Goal: Use online tool/utility: Utilize a website feature to perform a specific function

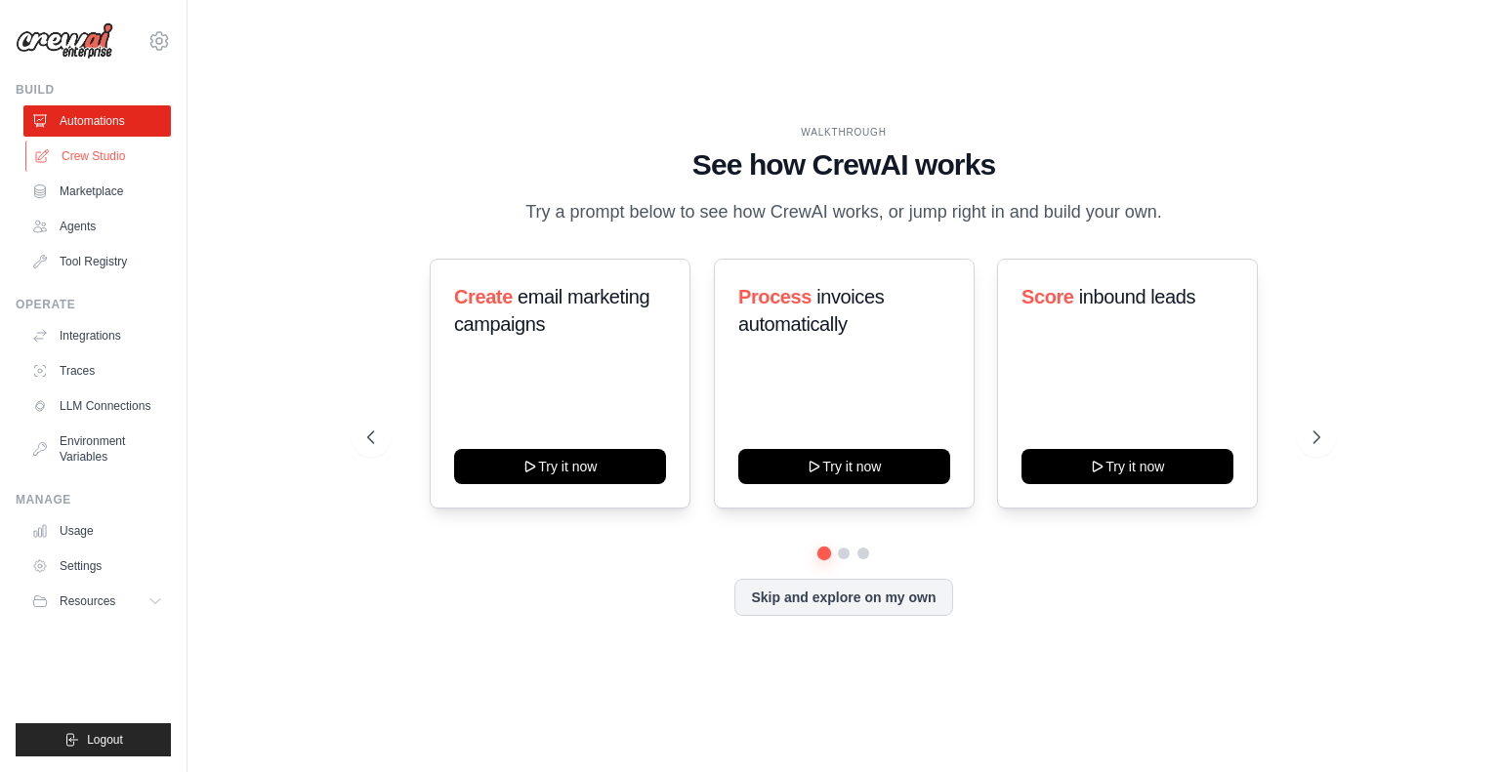
click at [102, 152] on link "Crew Studio" at bounding box center [98, 156] width 147 height 31
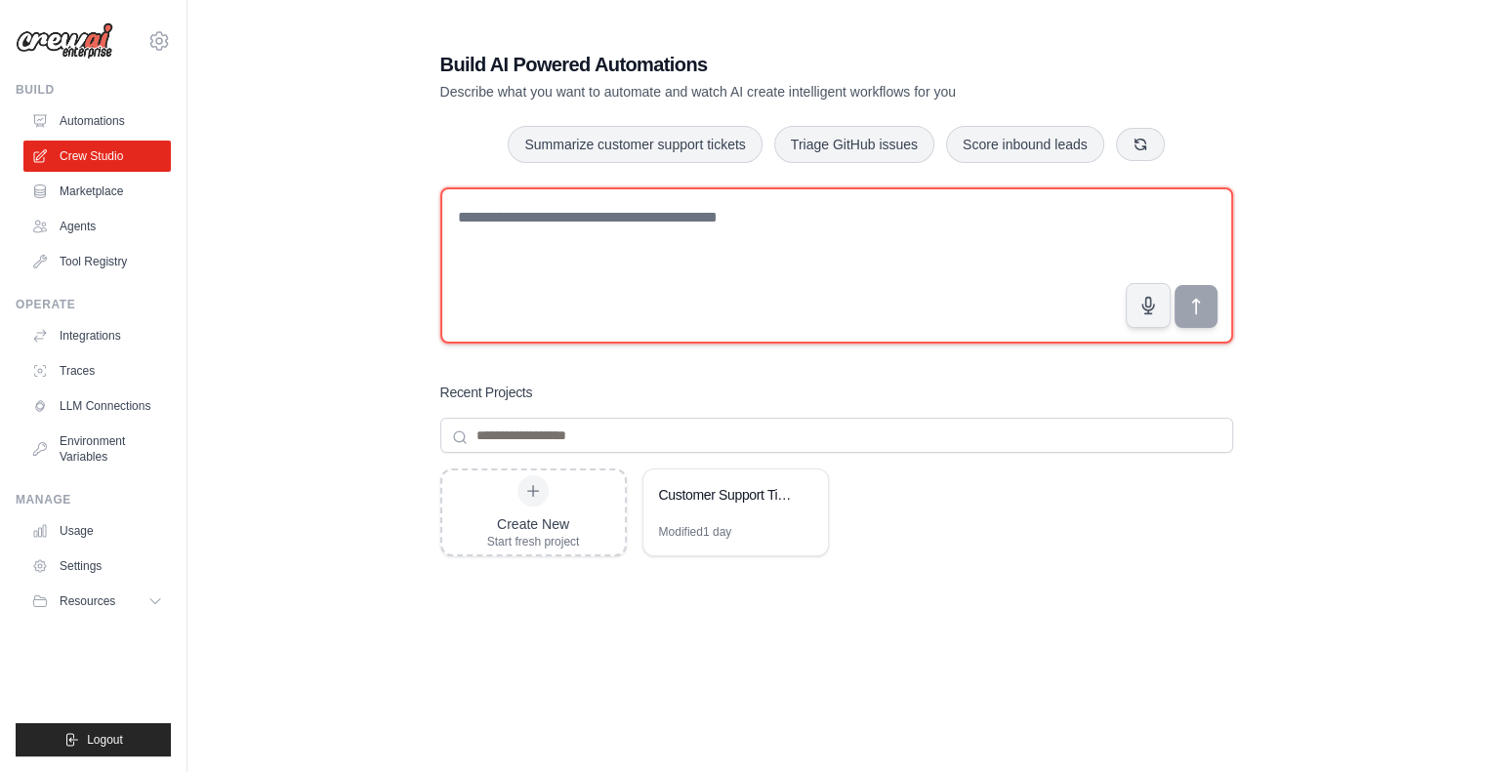
click at [473, 315] on textarea at bounding box center [836, 266] width 793 height 156
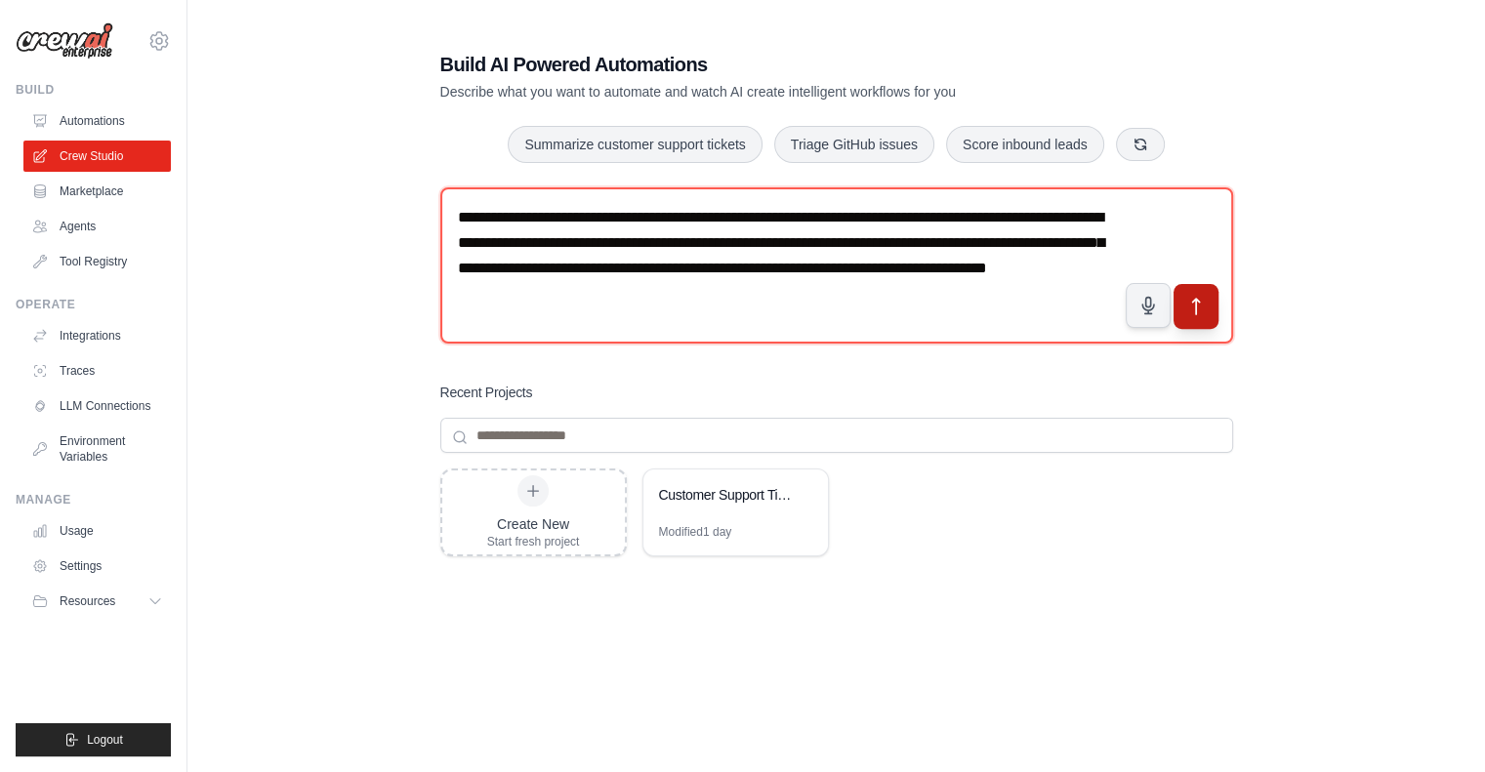
type textarea "**********"
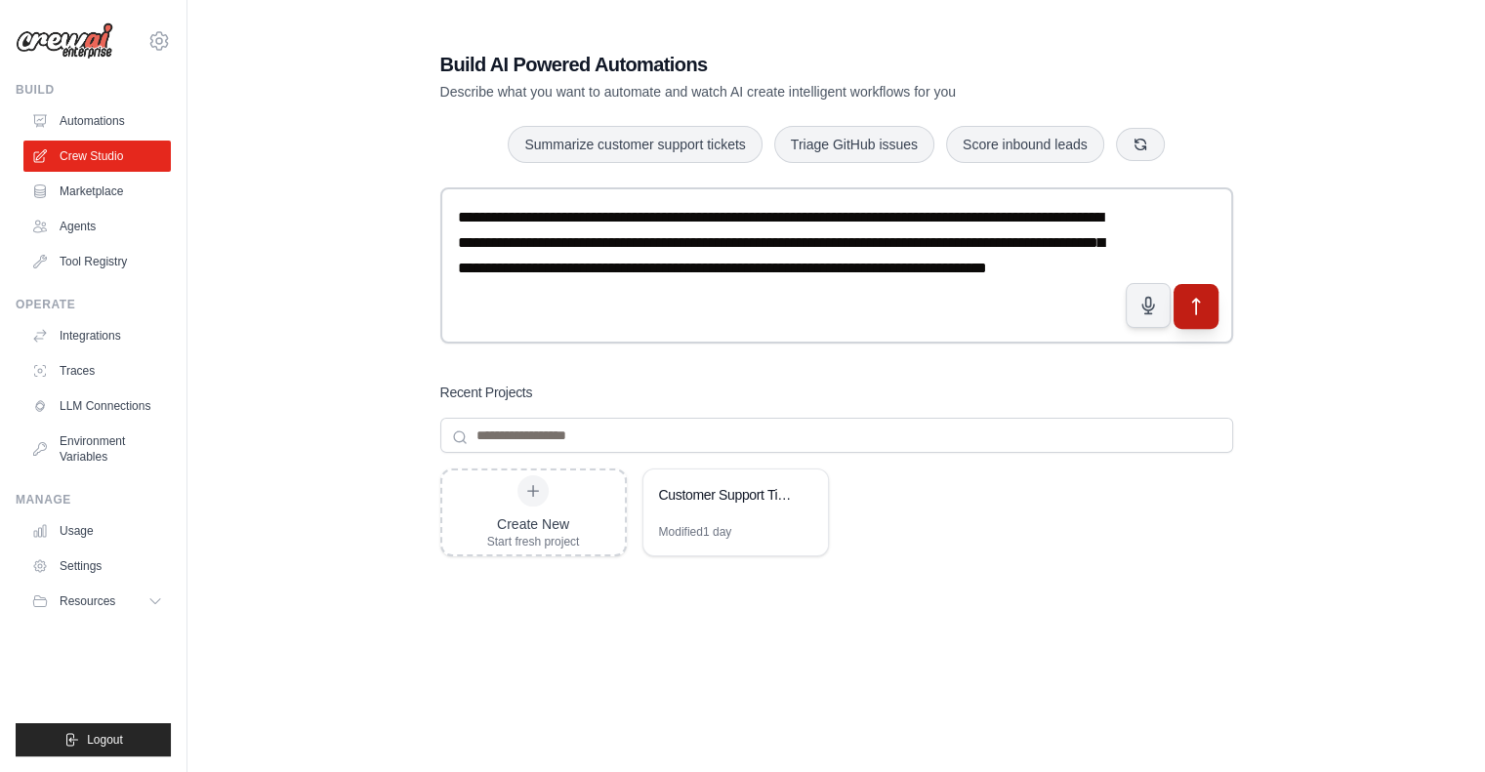
click at [1194, 310] on icon "submit" at bounding box center [1196, 307] width 21 height 21
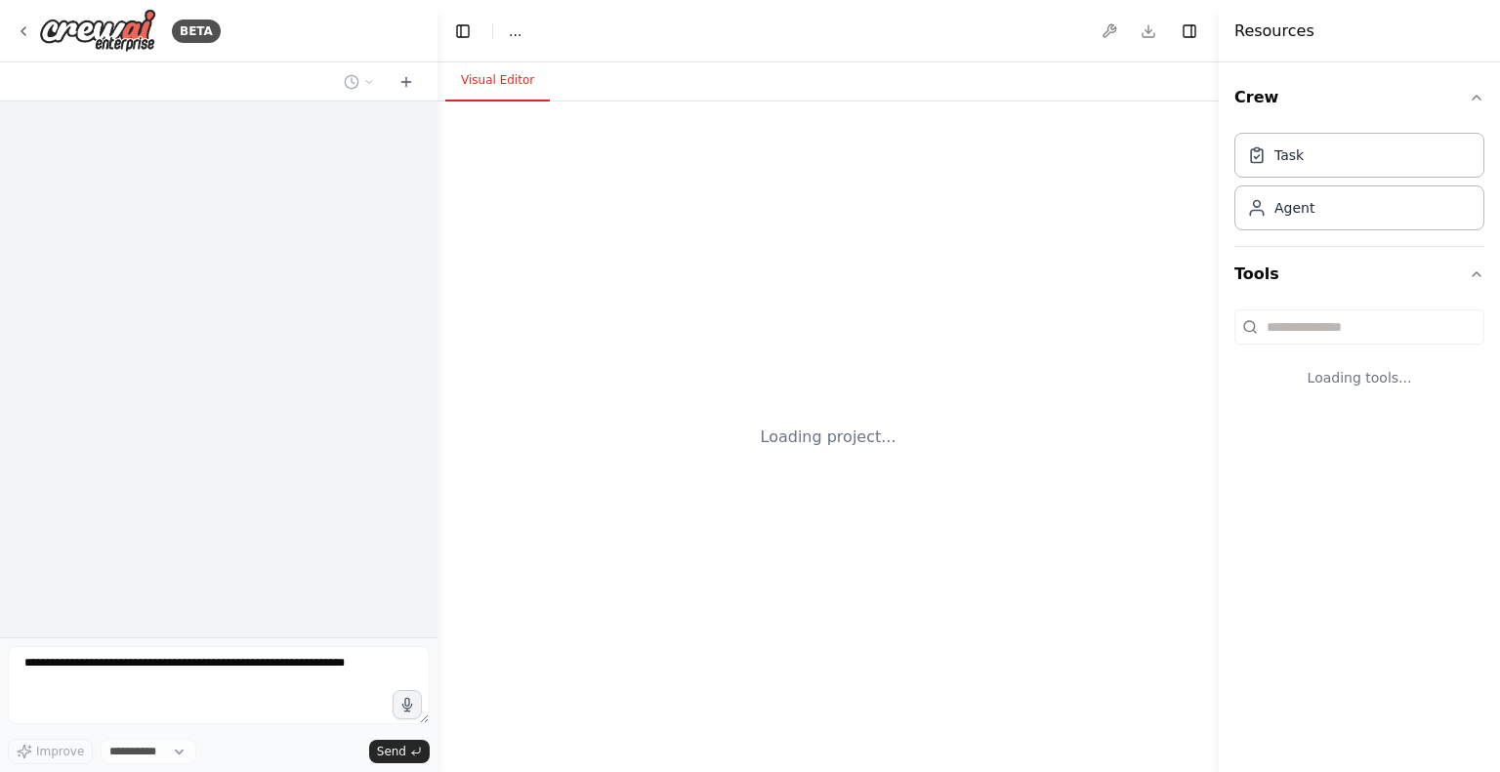
select select "****"
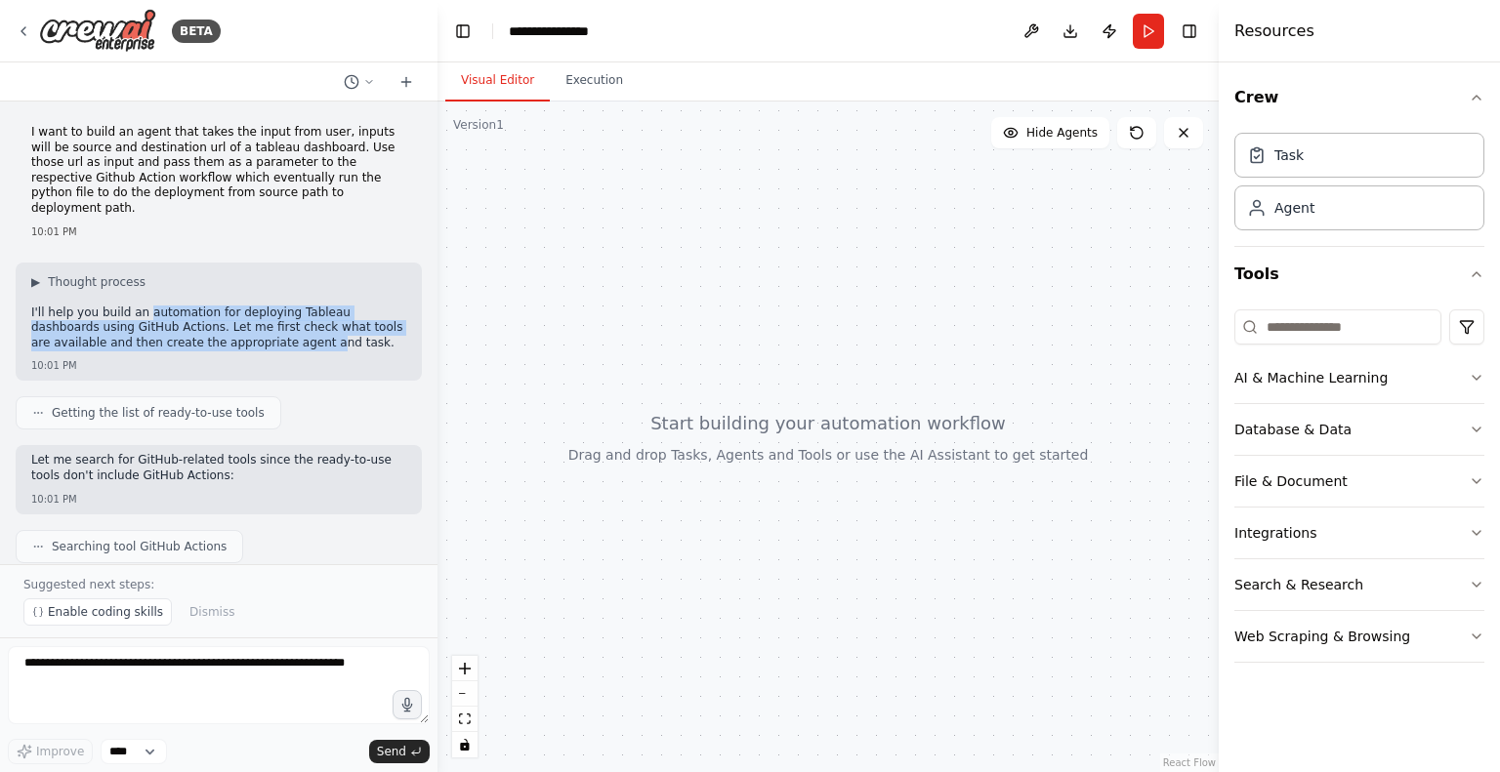
drag, startPoint x: 141, startPoint y: 298, endPoint x: 213, endPoint y: 335, distance: 81.2
click at [213, 335] on div "I'll help you build an automation for deploying Tableau dashboards using GitHub…" at bounding box center [218, 331] width 375 height 50
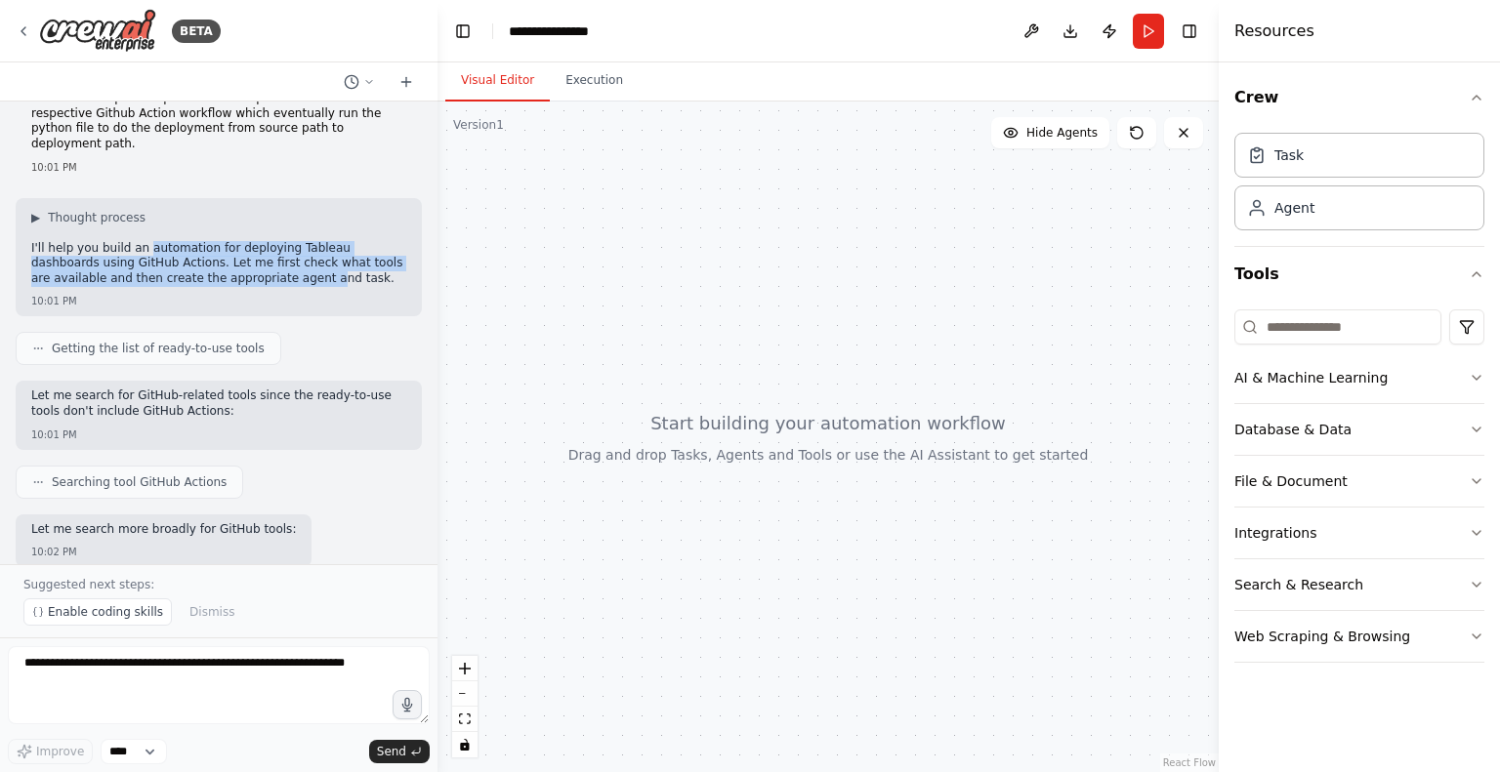
scroll to position [63, 0]
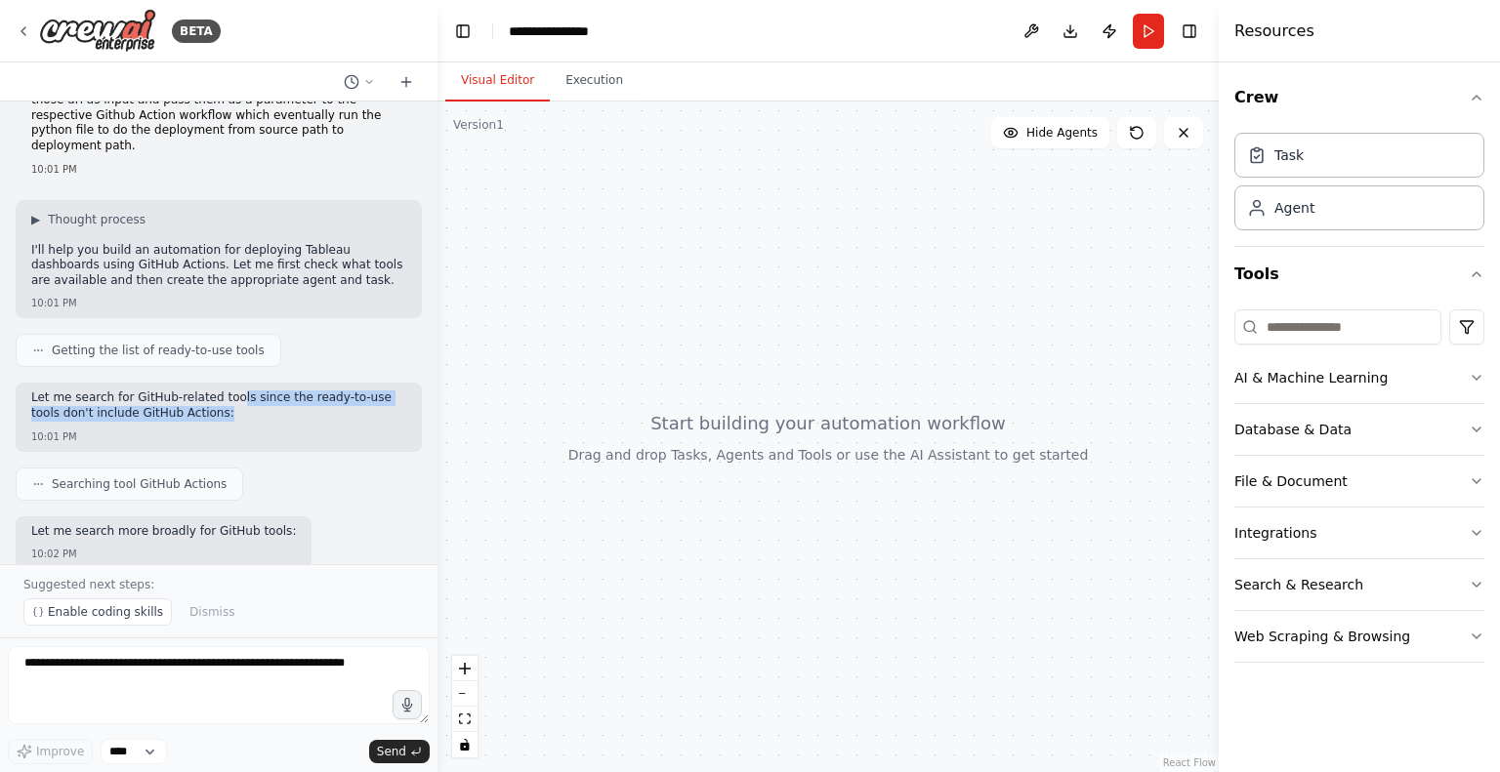
drag, startPoint x: 222, startPoint y: 382, endPoint x: 259, endPoint y: 403, distance: 42.9
click at [259, 403] on p "Let me search for GitHub-related tools since the ready-to-use tools don't inclu…" at bounding box center [218, 406] width 375 height 30
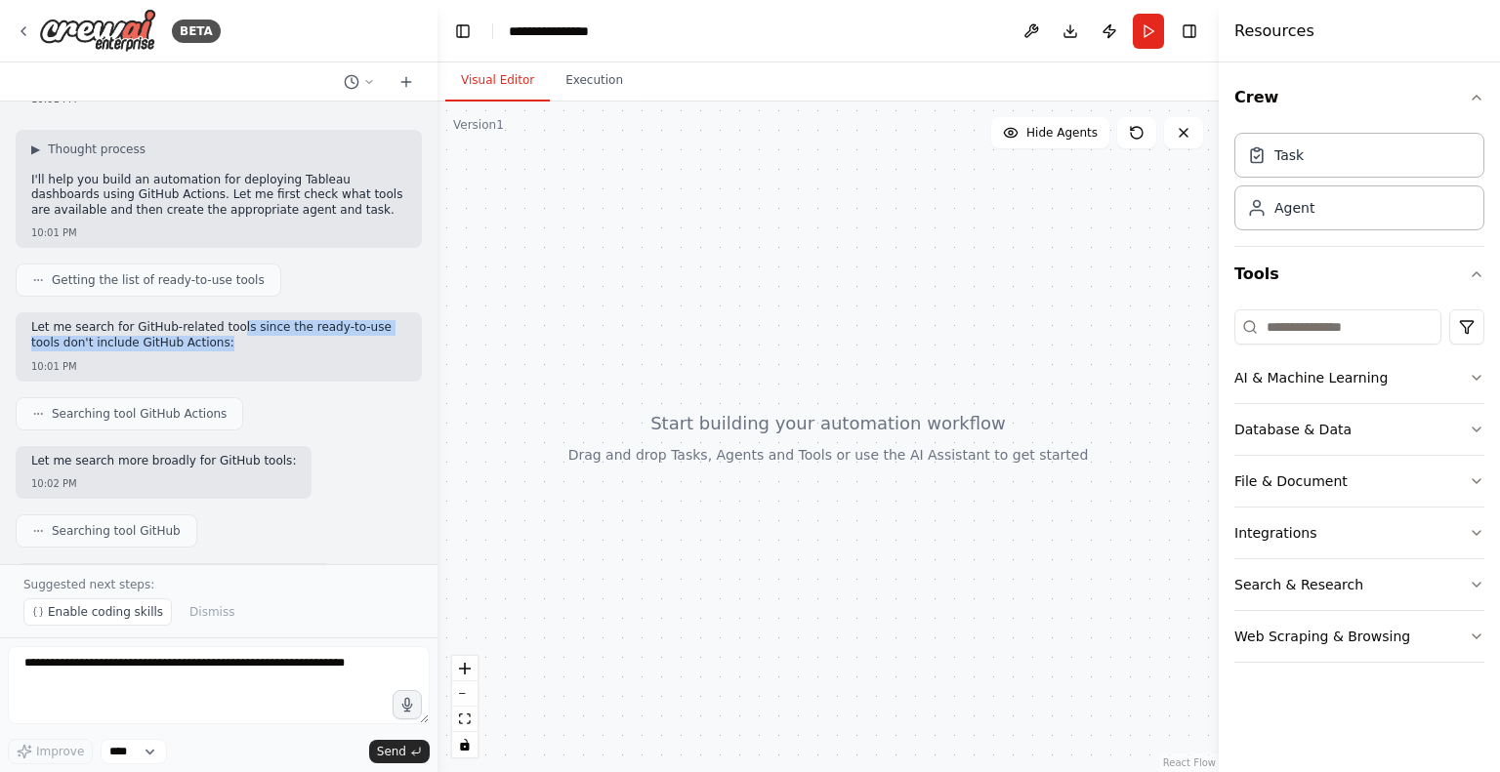
scroll to position [146, 0]
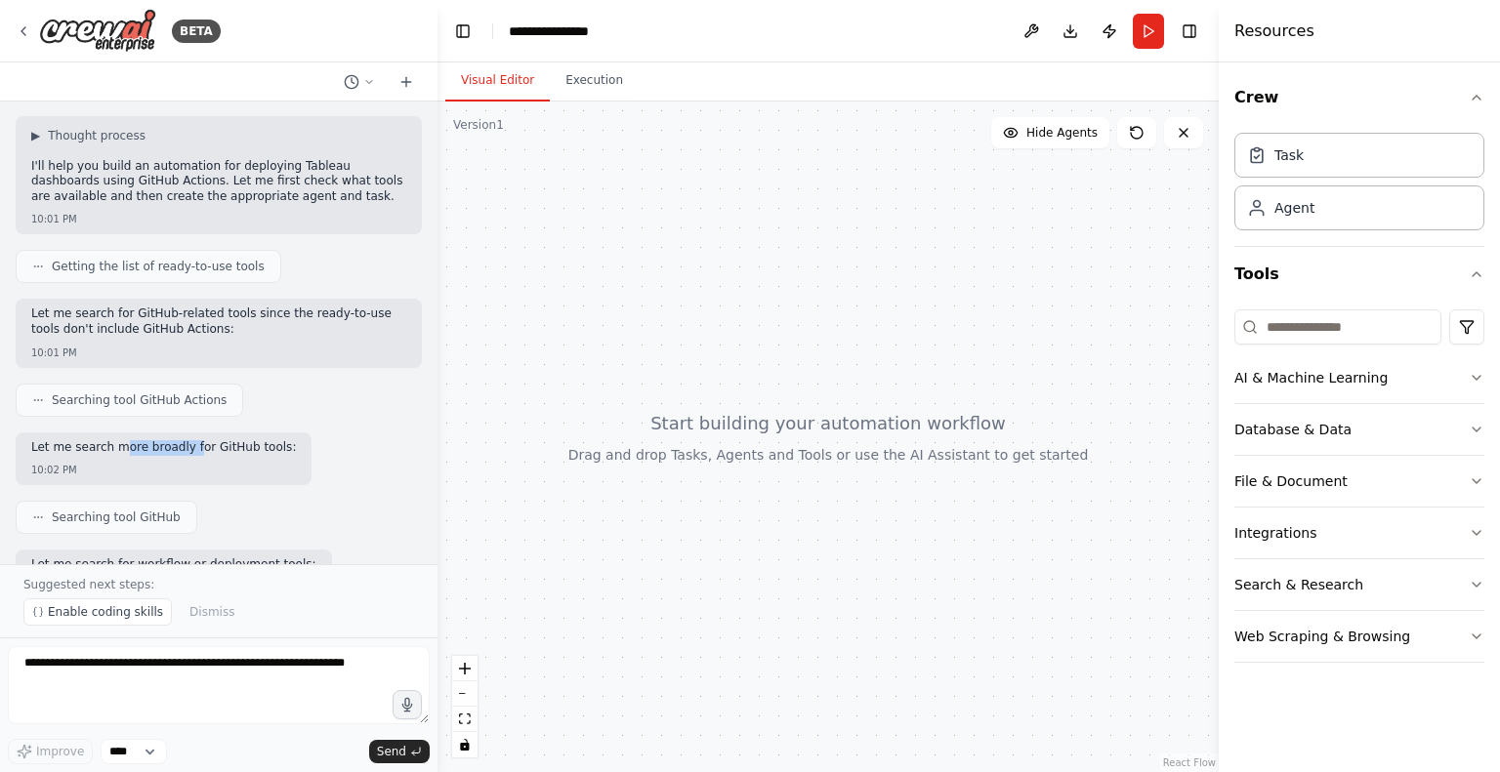
drag, startPoint x: 117, startPoint y: 430, endPoint x: 182, endPoint y: 431, distance: 64.5
click at [182, 440] on p "Let me search more broadly for GitHub tools:" at bounding box center [163, 448] width 265 height 16
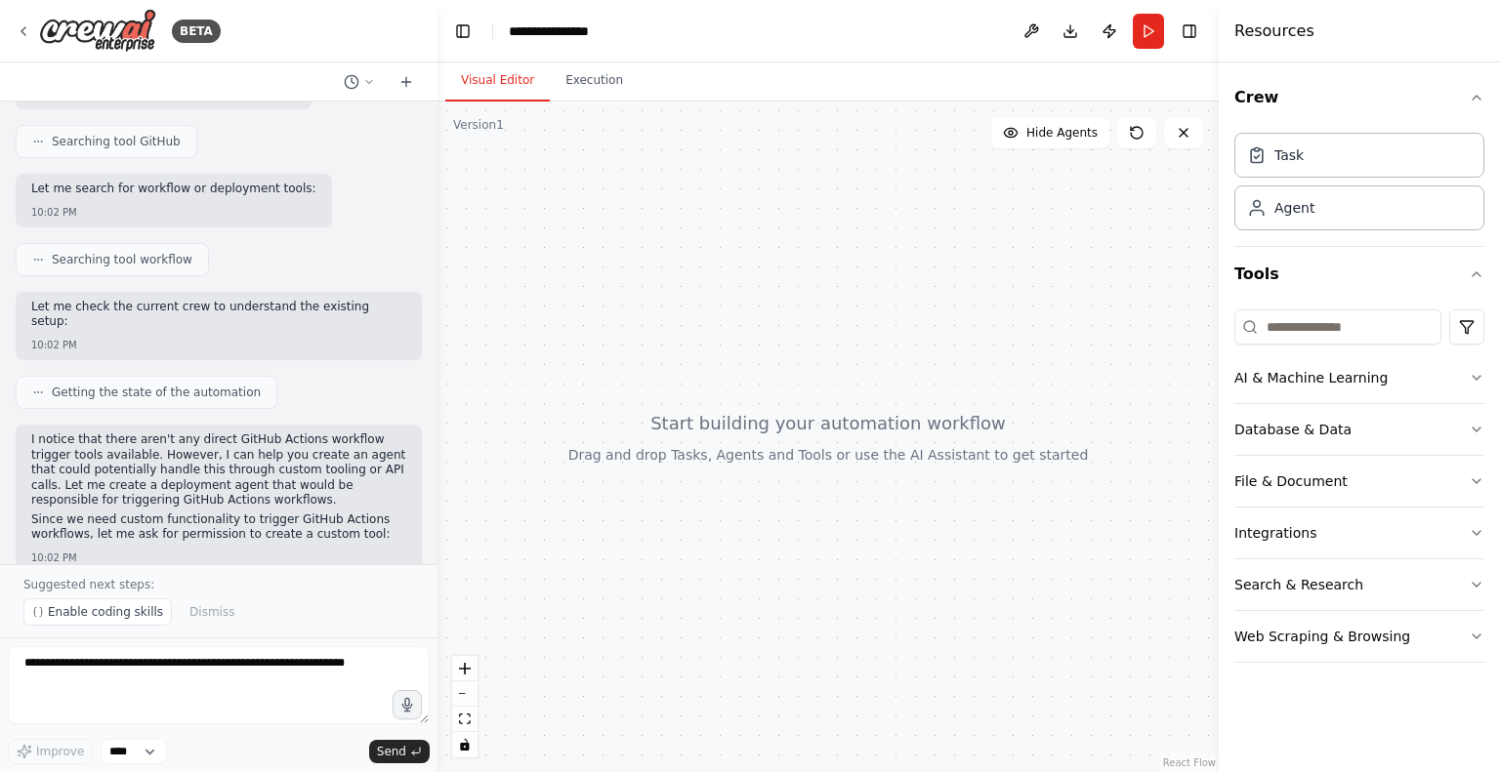
scroll to position [523, 0]
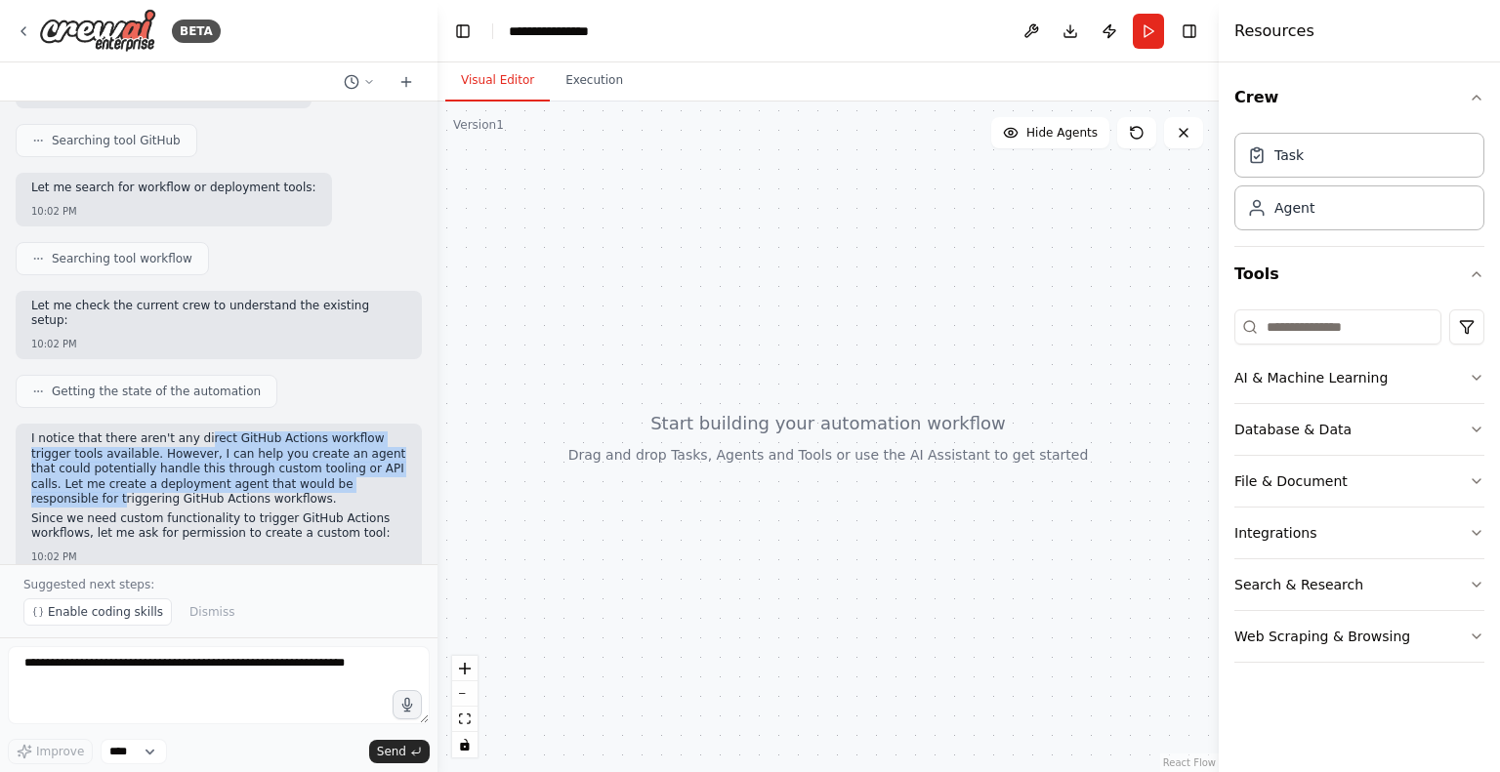
drag, startPoint x: 189, startPoint y: 399, endPoint x: 332, endPoint y: 453, distance: 152.4
click at [332, 453] on p "I notice that there aren't any direct GitHub Actions workflow trigger tools ava…" at bounding box center [218, 470] width 375 height 76
drag, startPoint x: 332, startPoint y: 453, endPoint x: 259, endPoint y: 424, distance: 78.9
click at [259, 432] on p "I notice that there aren't any direct GitHub Actions workflow trigger tools ava…" at bounding box center [218, 470] width 375 height 76
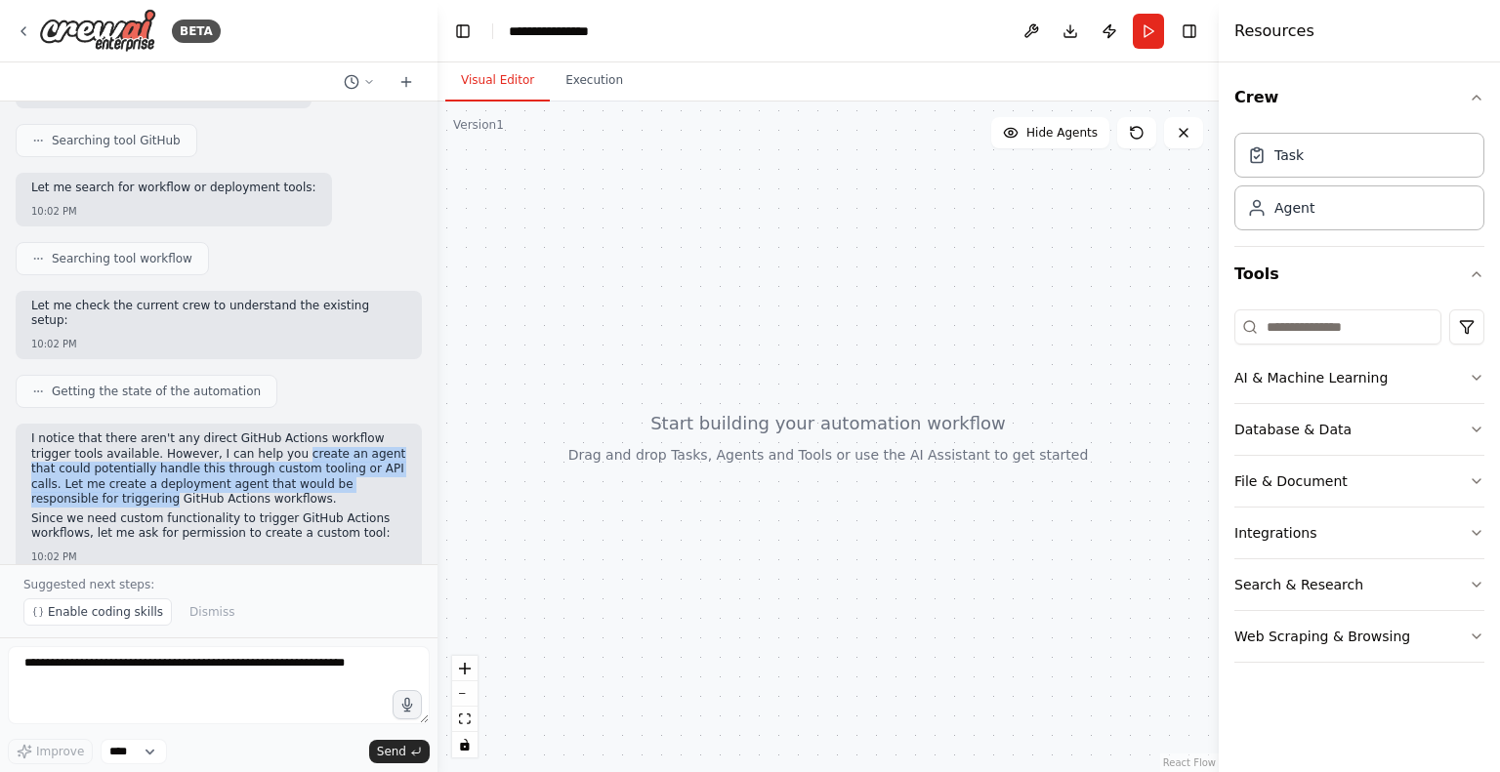
click at [259, 432] on p "I notice that there aren't any direct GitHub Actions workflow trigger tools ava…" at bounding box center [218, 470] width 375 height 76
drag, startPoint x: 259, startPoint y: 424, endPoint x: 340, endPoint y: 482, distance: 100.0
click at [340, 482] on div "I notice that there aren't any direct GitHub Actions workflow trigger tools ava…" at bounding box center [218, 489] width 375 height 114
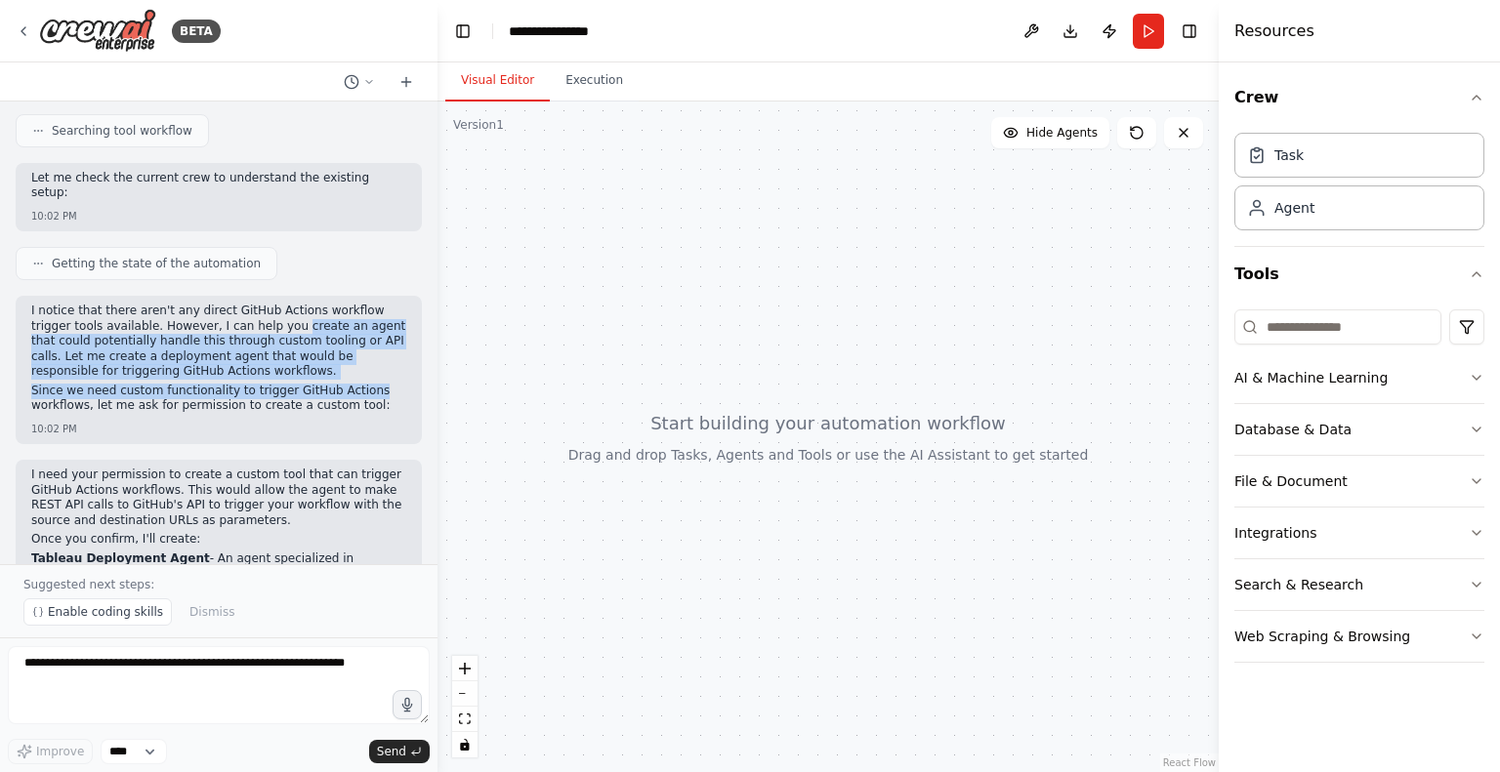
scroll to position [656, 0]
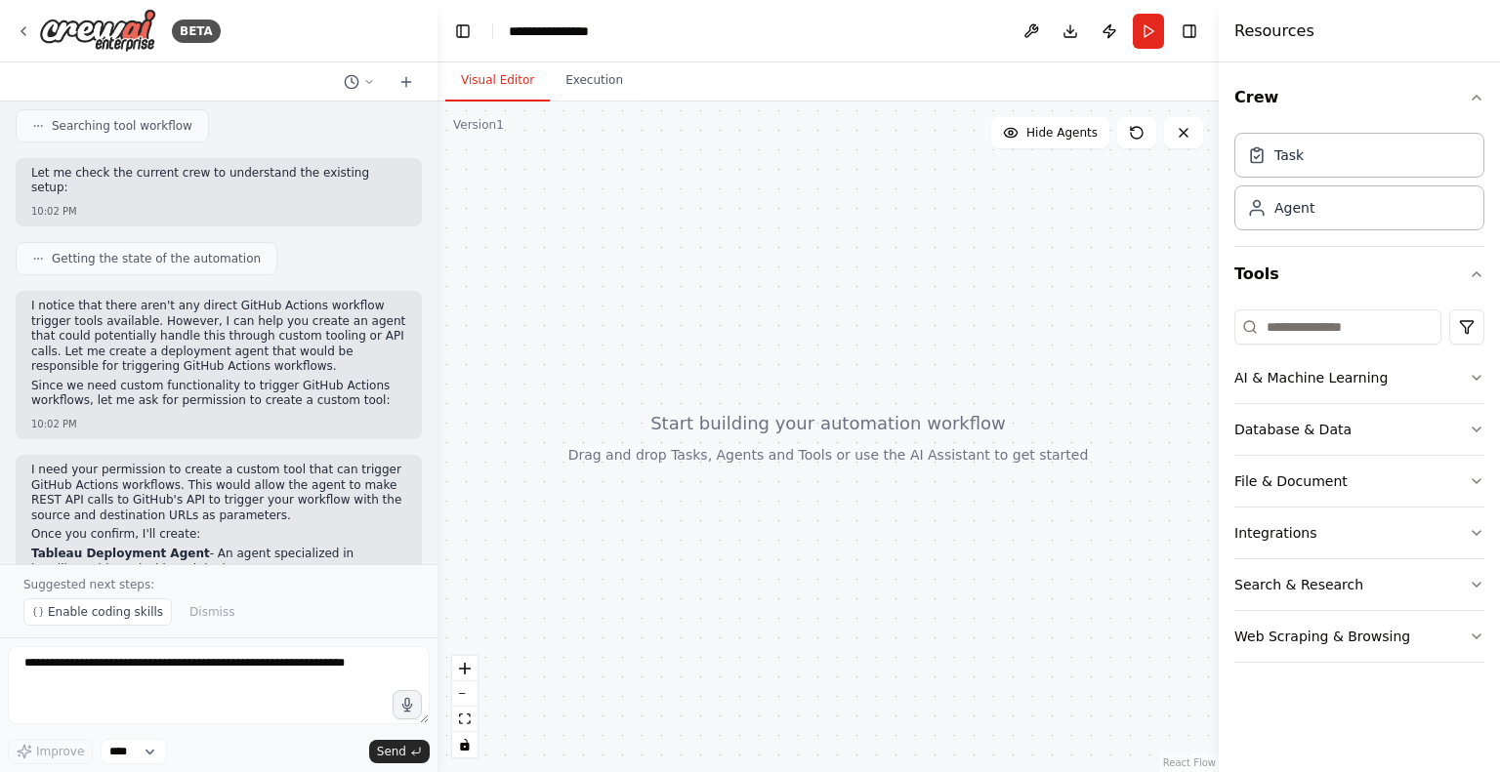
click at [313, 379] on p "Since we need custom functionality to trigger GitHub Actions workflows, let me …" at bounding box center [218, 394] width 375 height 30
drag, startPoint x: 184, startPoint y: 368, endPoint x: 309, endPoint y: 379, distance: 125.5
click at [309, 379] on div "I notice that there aren't any direct GitHub Actions workflow trigger tools ava…" at bounding box center [218, 356] width 375 height 114
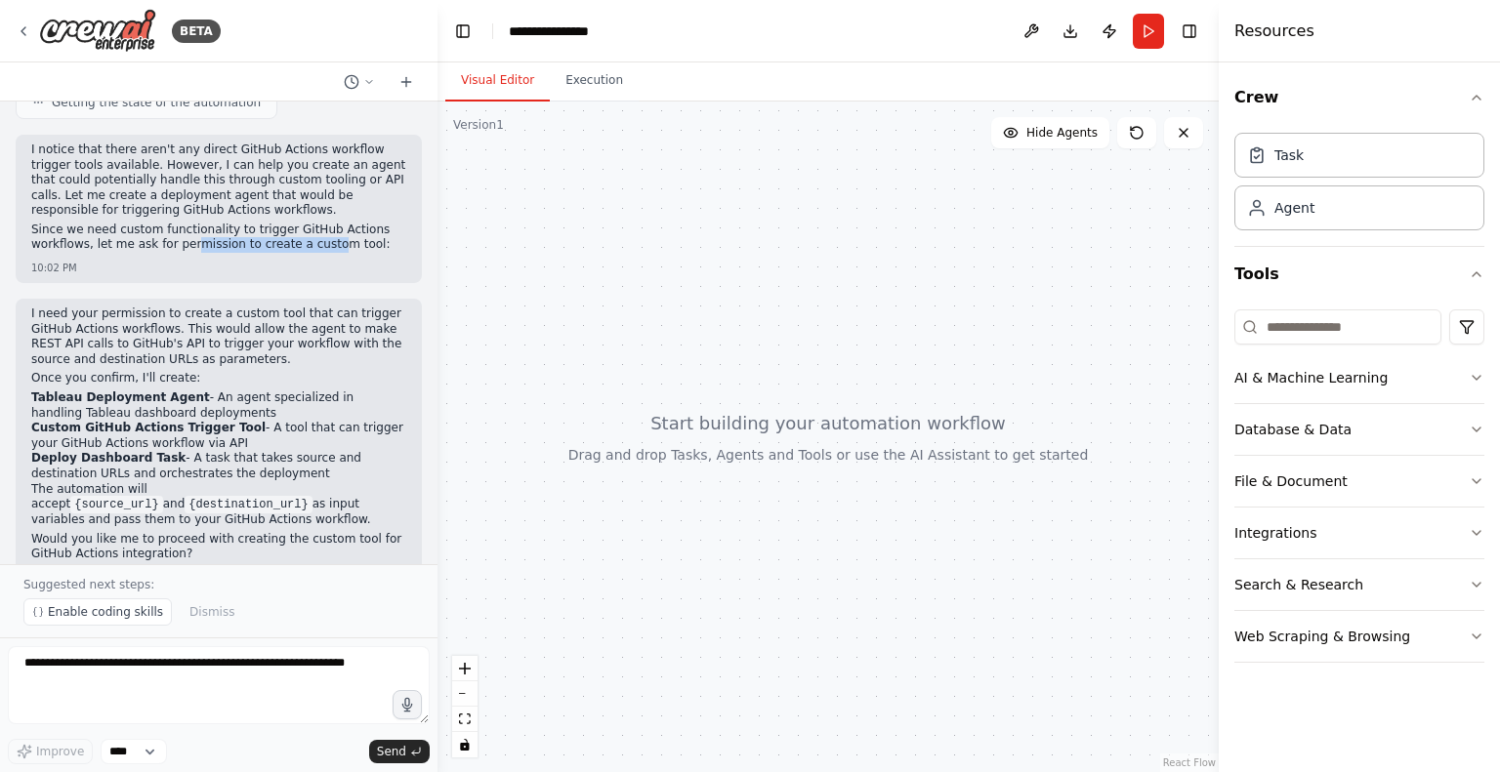
scroll to position [821, 0]
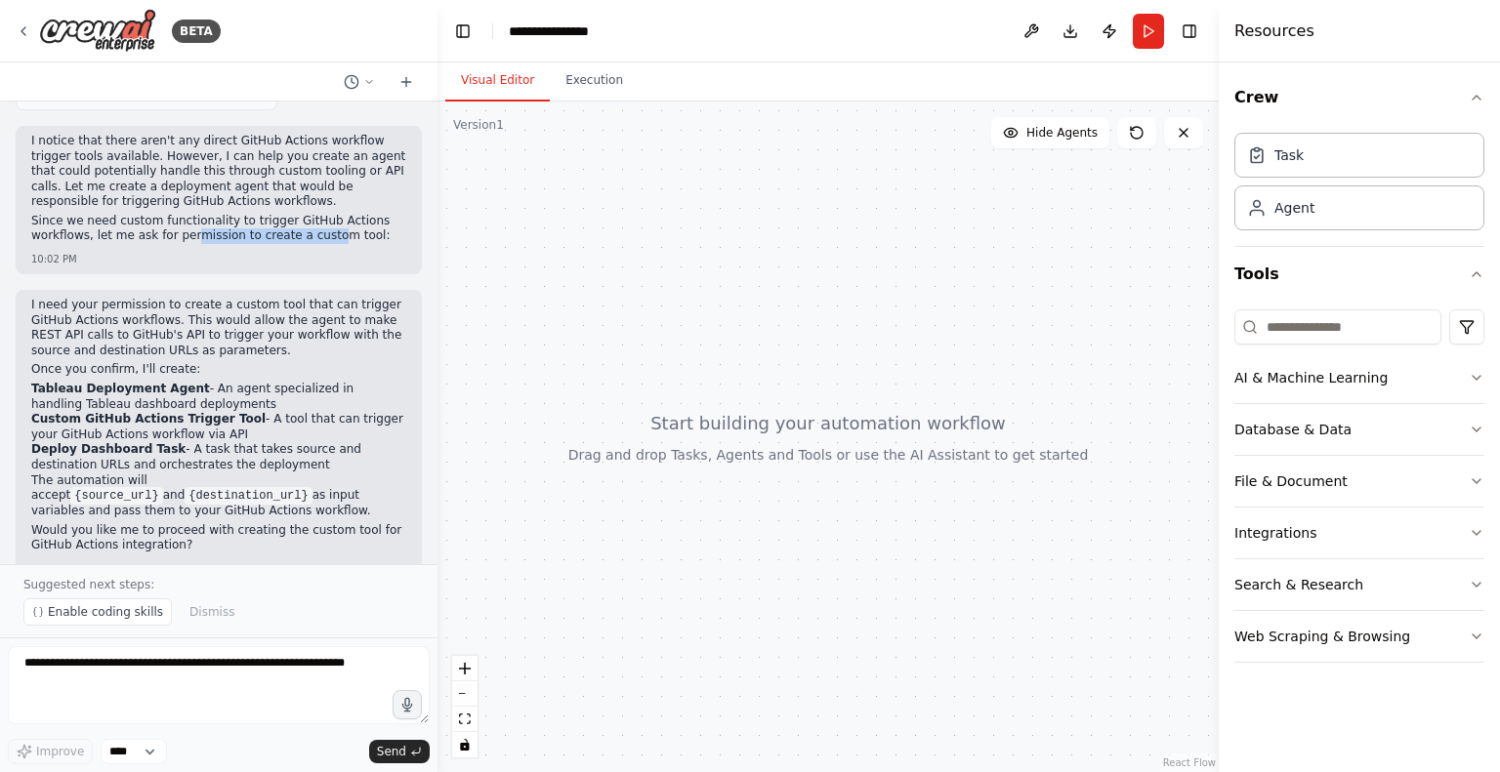
drag, startPoint x: 165, startPoint y: 285, endPoint x: 301, endPoint y: 427, distance: 196.2
click at [301, 427] on div "I need your permission to create a custom tool that can trigger GitHub Actions …" at bounding box center [218, 428] width 375 height 260
click at [301, 442] on li "Deploy Dashboard Task - A task that takes source and destination URLs and orche…" at bounding box center [218, 457] width 375 height 30
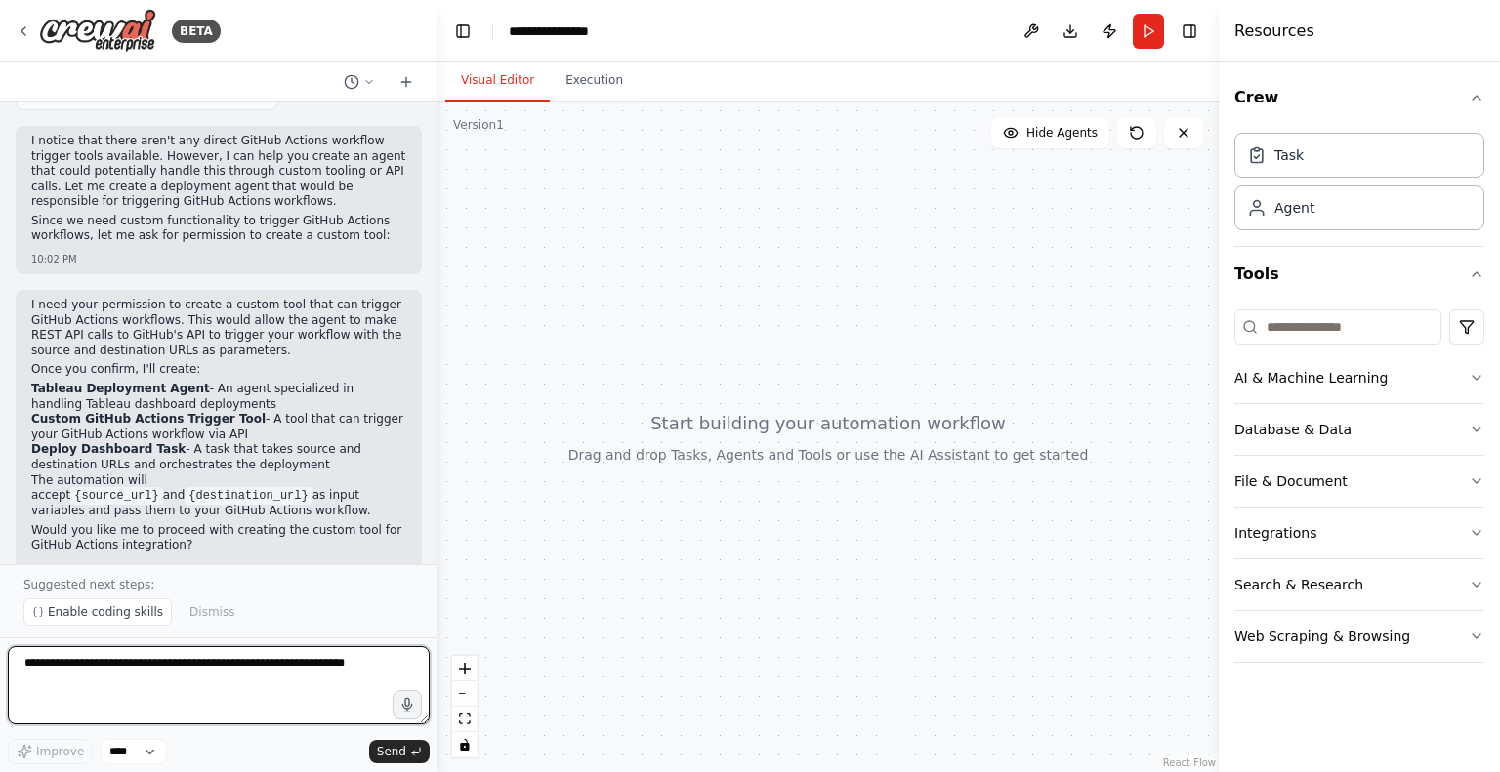
click at [209, 714] on textarea at bounding box center [219, 686] width 422 height 78
click at [1251, 536] on div "Integrations" at bounding box center [1275, 533] width 82 height 20
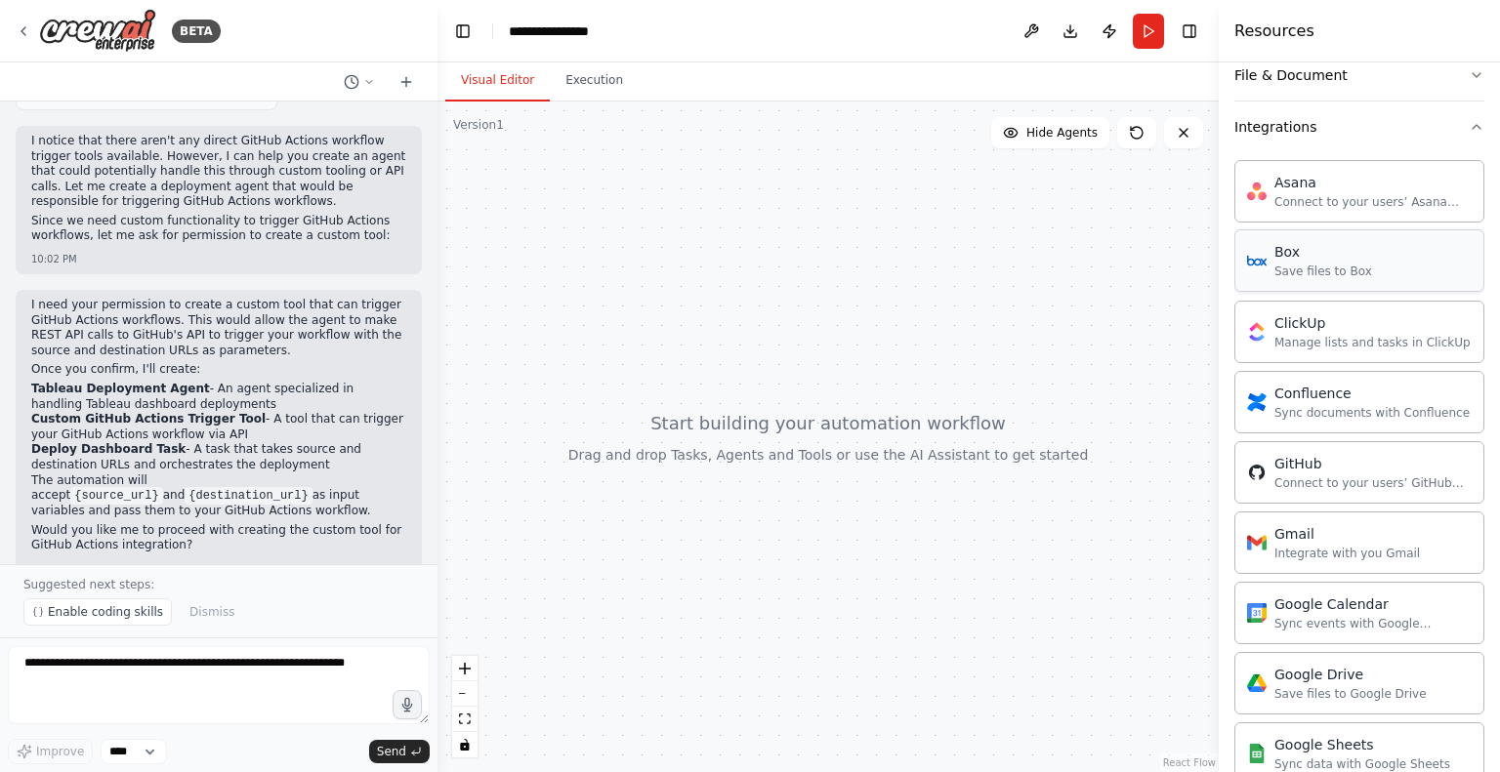
scroll to position [408, 0]
click at [1316, 467] on div "GitHub Connect to your users’ GitHub accounts" at bounding box center [1372, 469] width 197 height 37
click at [1309, 473] on div "Connect to your users’ GitHub accounts" at bounding box center [1372, 481] width 197 height 16
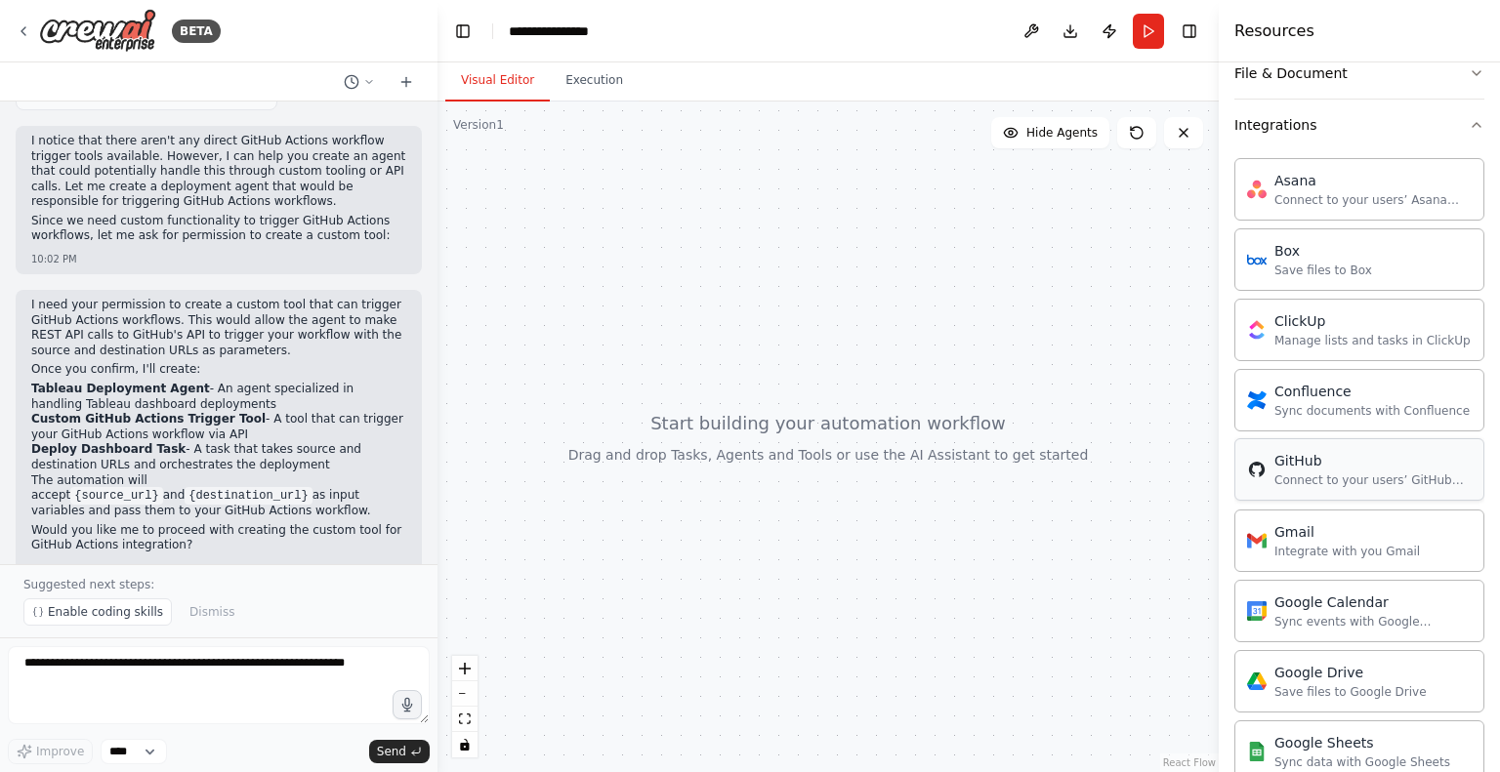
click at [1309, 473] on div "Connect to your users’ GitHub accounts" at bounding box center [1372, 481] width 197 height 16
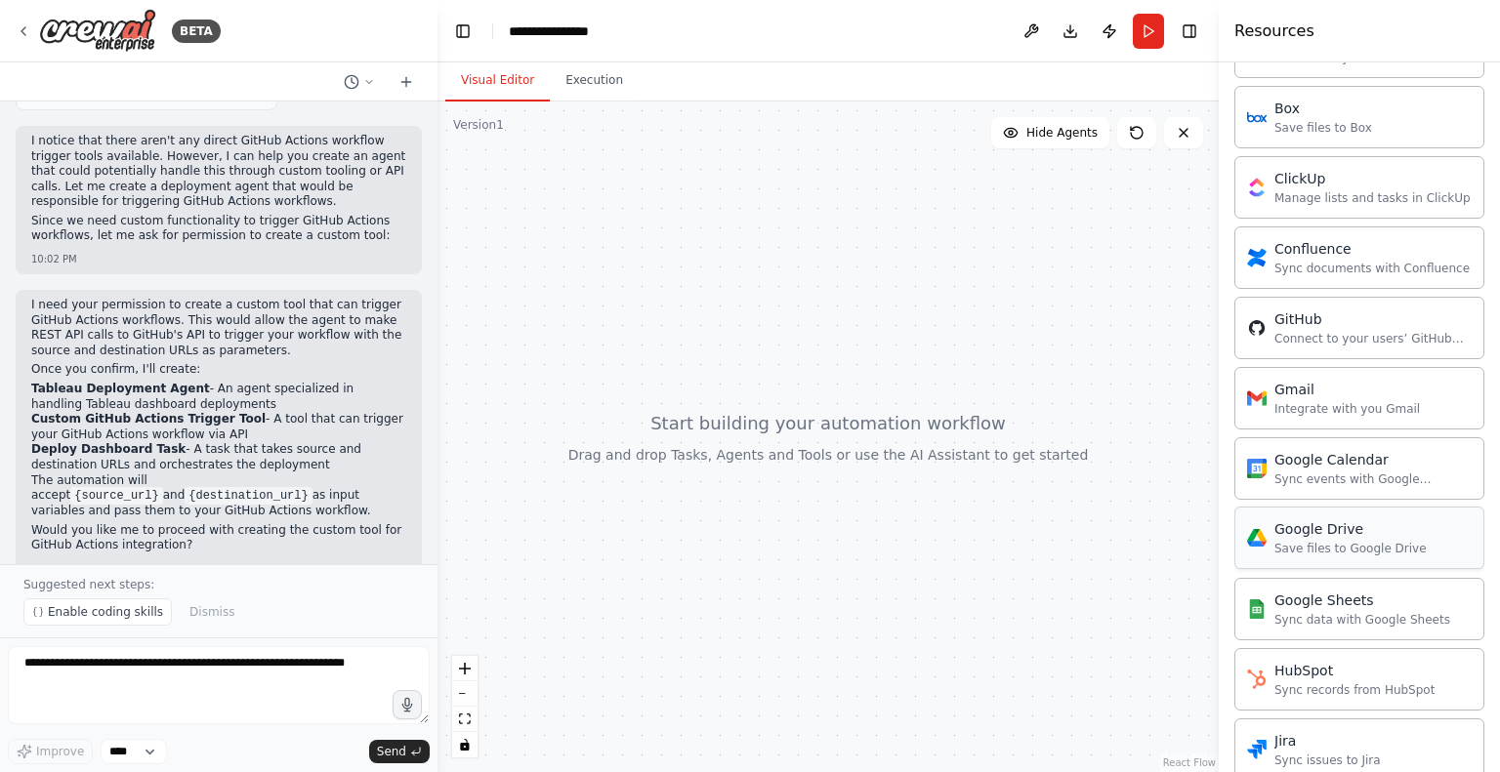
scroll to position [547, 0]
click at [1319, 334] on div "Connect to your users’ GitHub accounts" at bounding box center [1372, 342] width 197 height 16
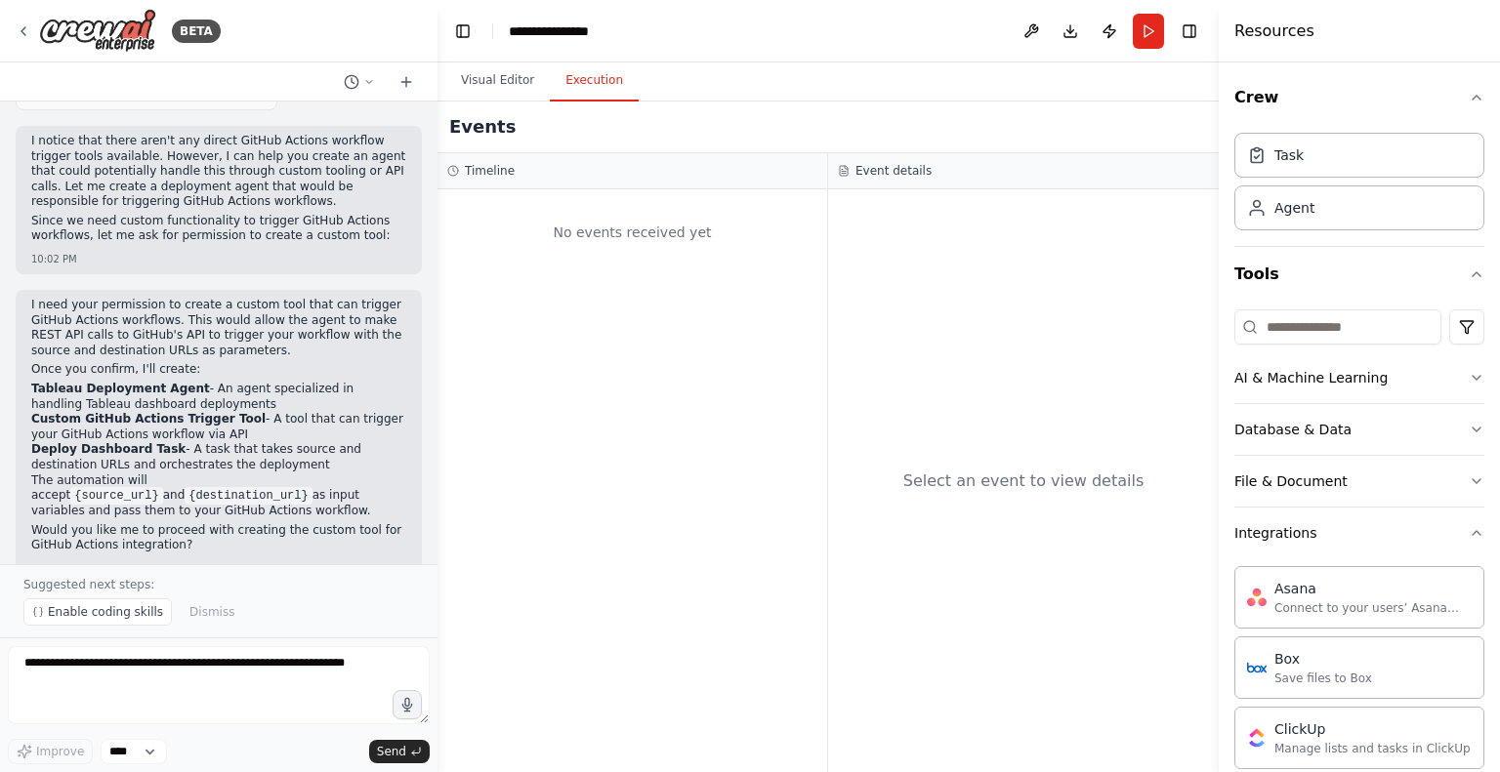
click at [605, 76] on button "Execution" at bounding box center [594, 81] width 89 height 41
click at [489, 78] on button "Visual Editor" at bounding box center [497, 81] width 104 height 41
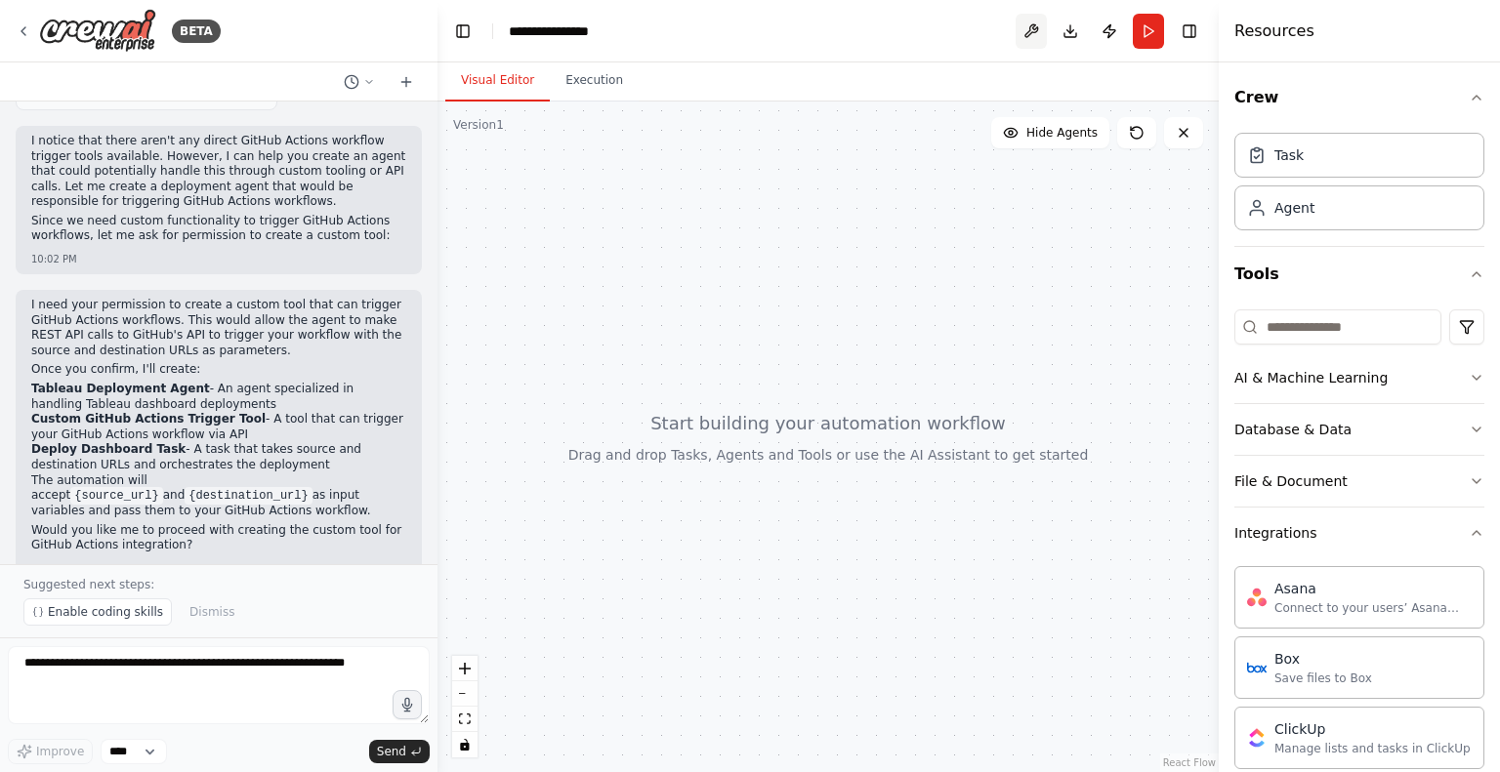
click at [1016, 31] on button at bounding box center [1031, 31] width 31 height 35
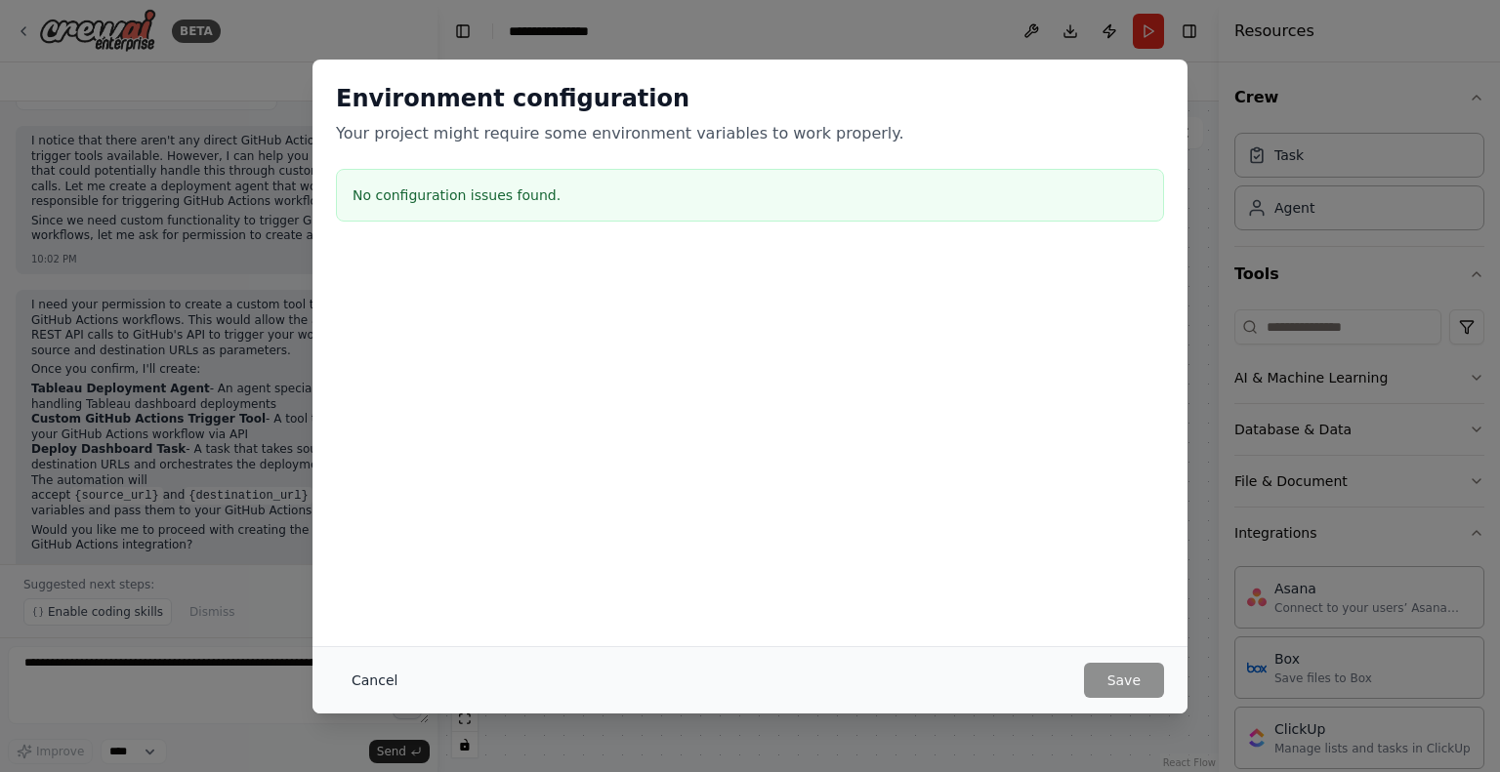
click at [369, 689] on button "Cancel" at bounding box center [374, 680] width 77 height 35
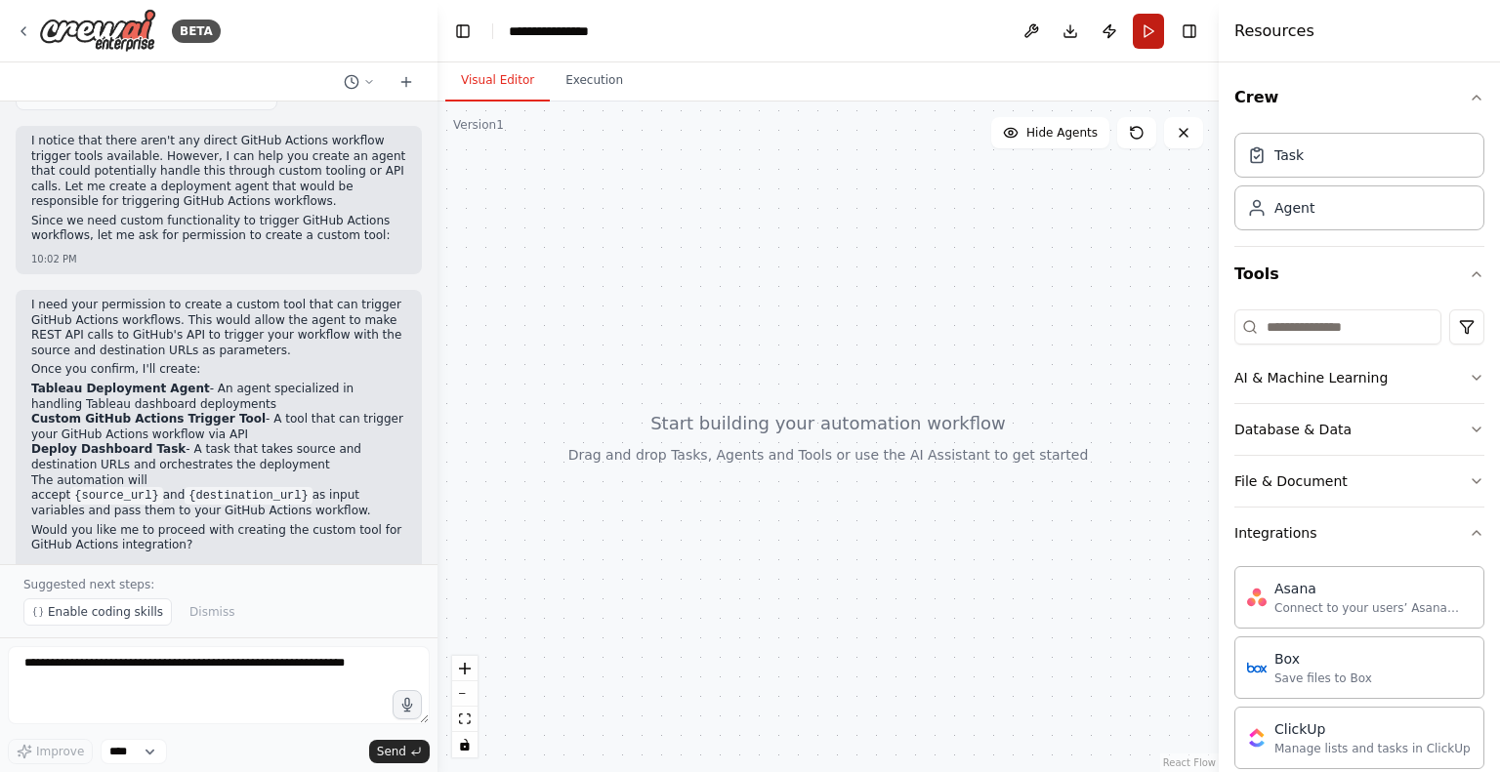
click at [1137, 31] on button "Run" at bounding box center [1148, 31] width 31 height 35
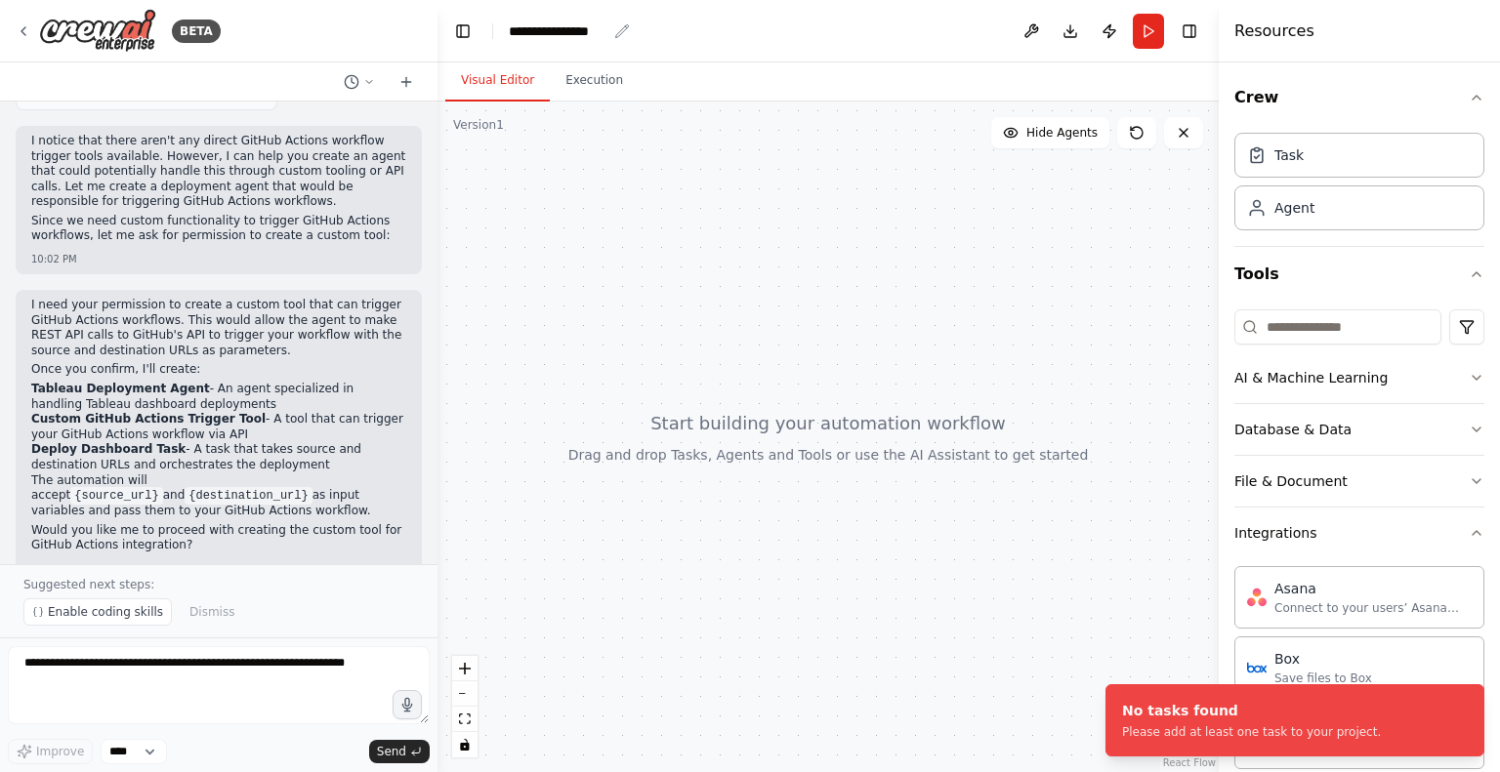
click at [566, 32] on div "**********" at bounding box center [558, 31] width 98 height 20
click at [566, 32] on div "**********" at bounding box center [582, 31] width 146 height 20
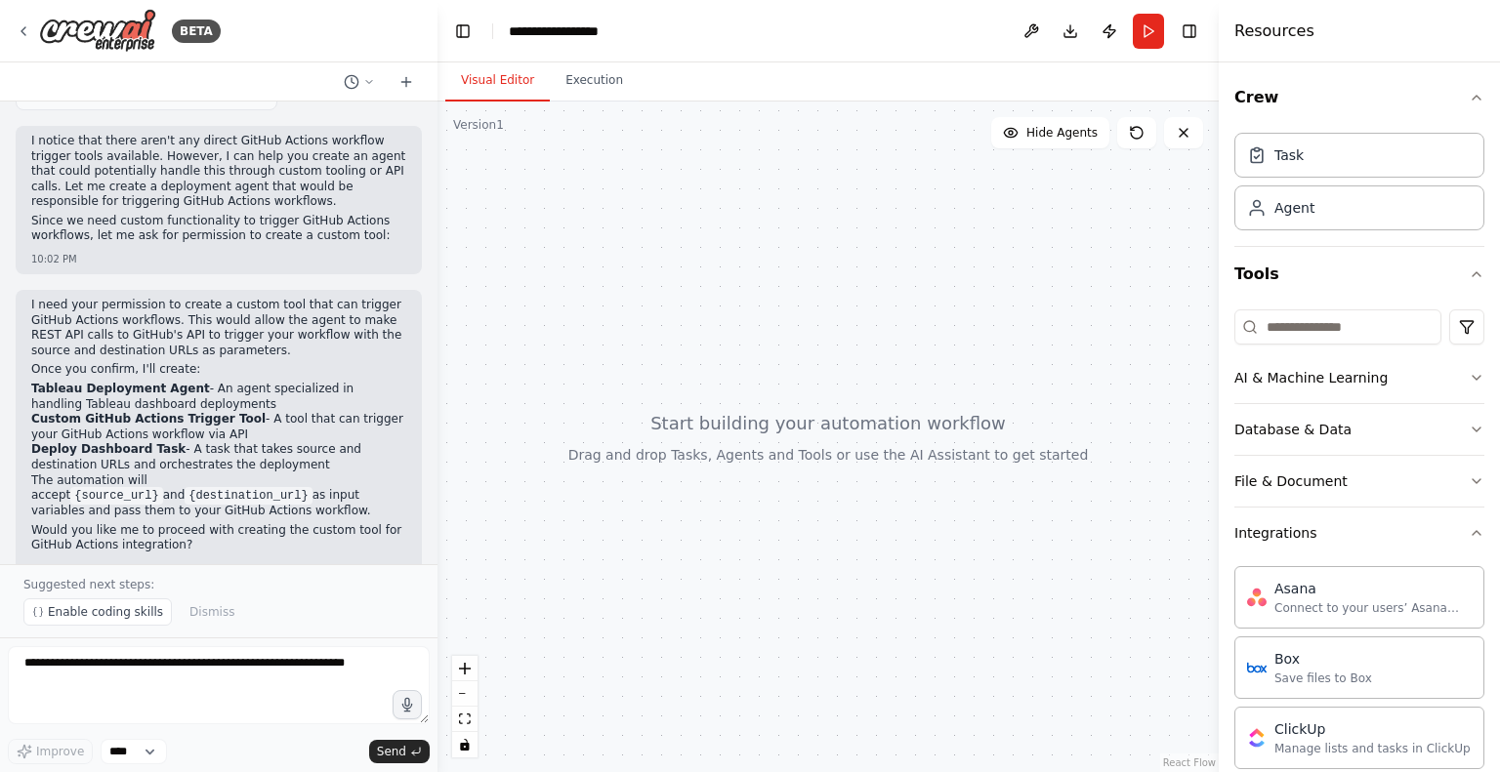
click at [762, 35] on header "**********" at bounding box center [828, 31] width 781 height 63
